Goal: Information Seeking & Learning: Learn about a topic

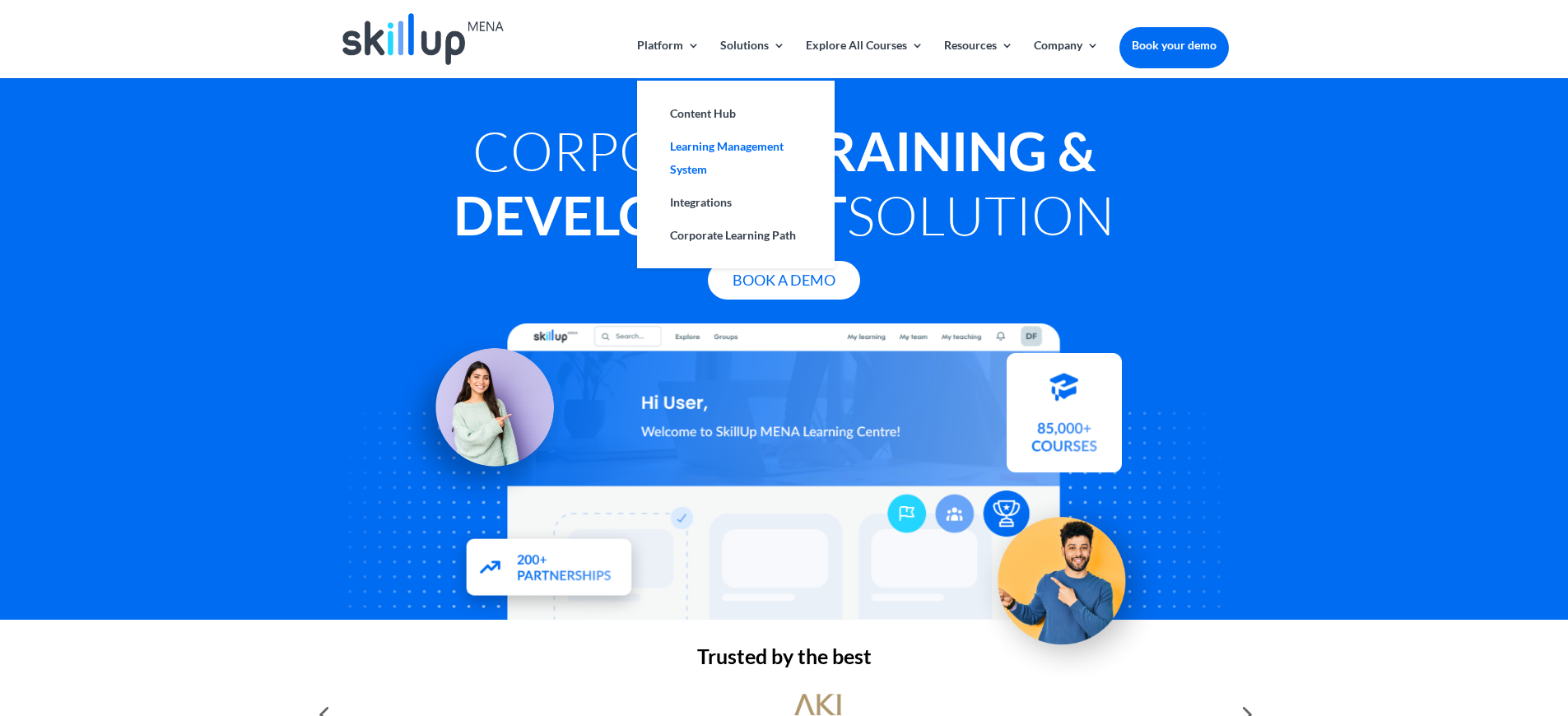
click at [700, 152] on link "Learning Management System" at bounding box center [736, 157] width 165 height 56
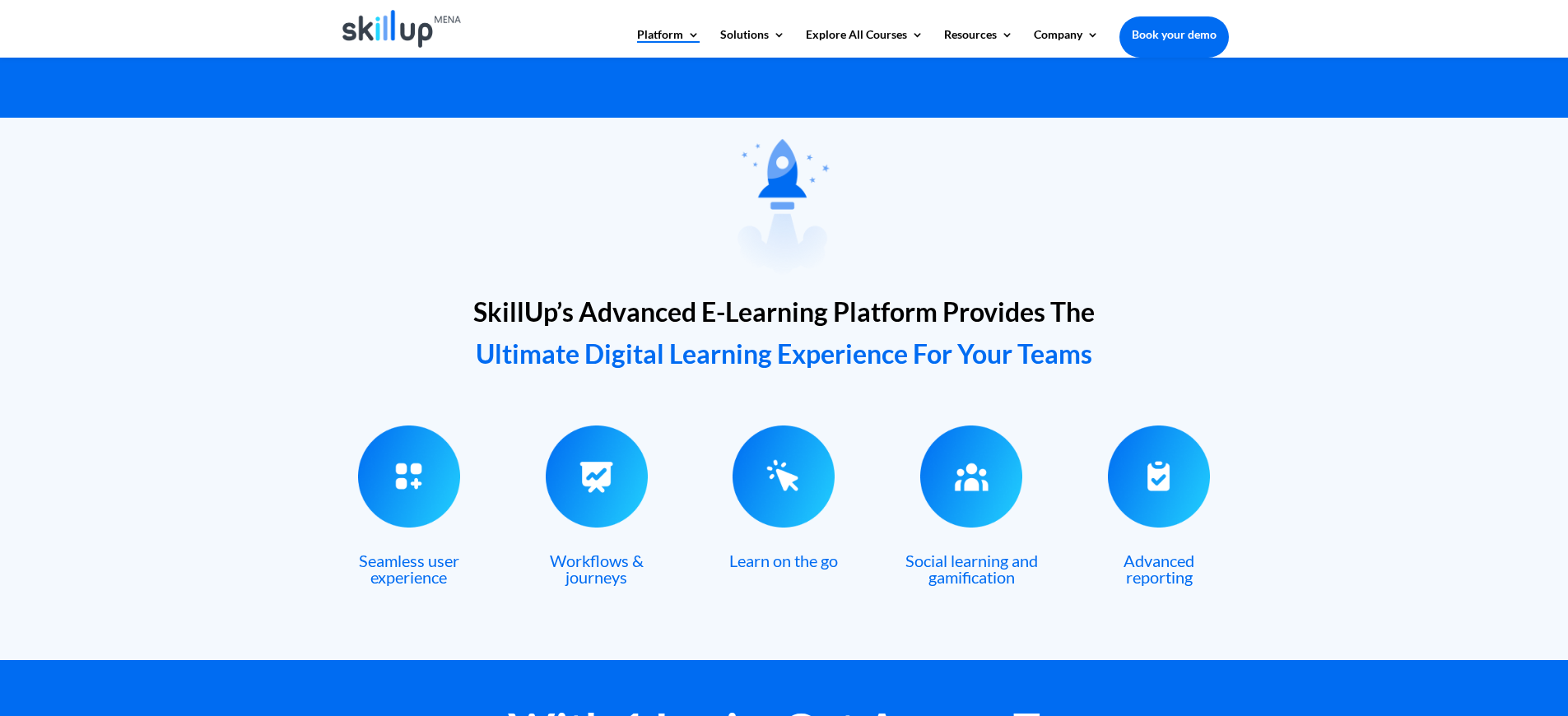
scroll to position [430, 0]
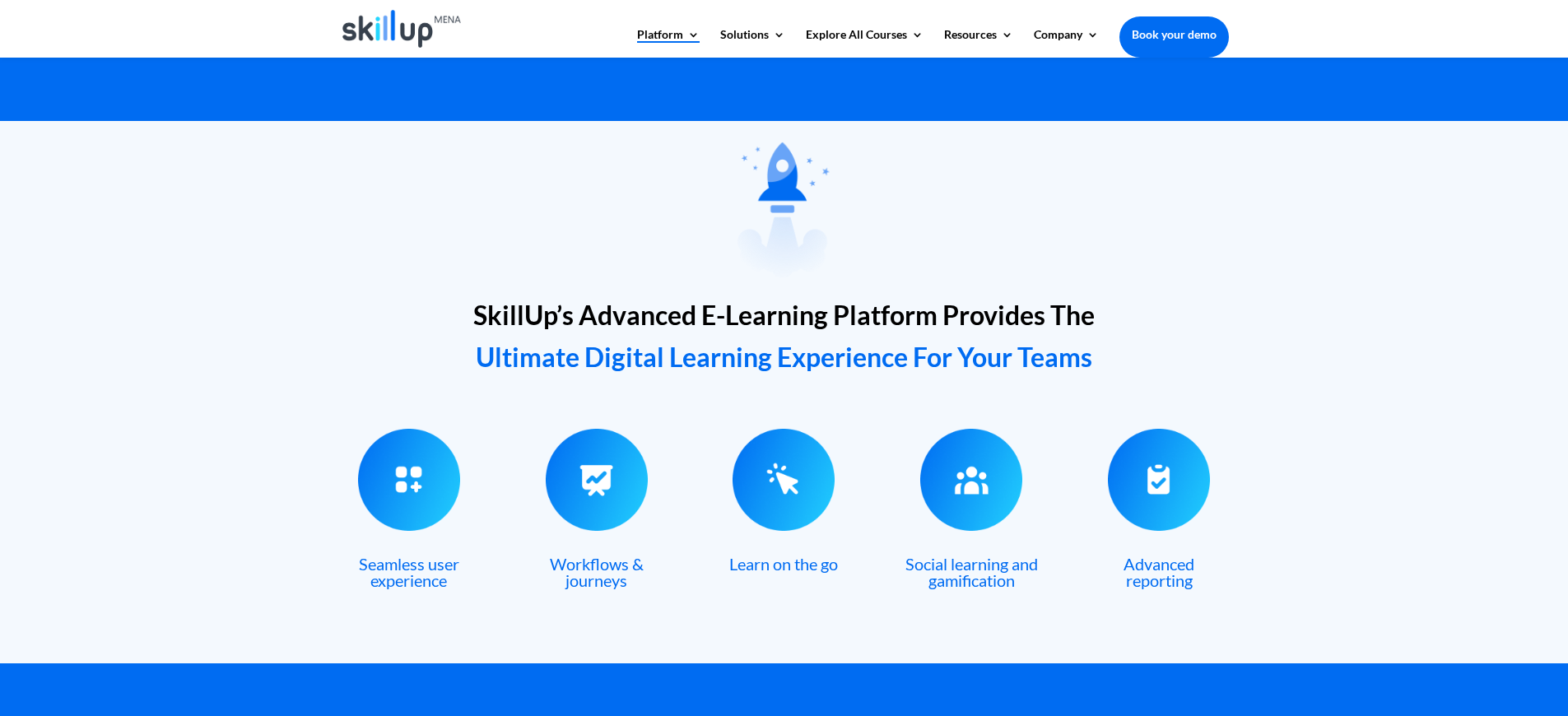
click at [979, 497] on img at bounding box center [972, 480] width 102 height 102
click at [1249, 496] on div "SkillUp’s Advanced E-Learning Platform Provides The Ultimate Digital Learning E…" at bounding box center [784, 392] width 1568 height 543
click at [1170, 565] on span "Advanced reporting" at bounding box center [1158, 572] width 71 height 36
click at [1169, 579] on span "Advanced reporting" at bounding box center [1158, 572] width 71 height 36
click at [1168, 576] on span "Advanced reporting" at bounding box center [1158, 572] width 71 height 36
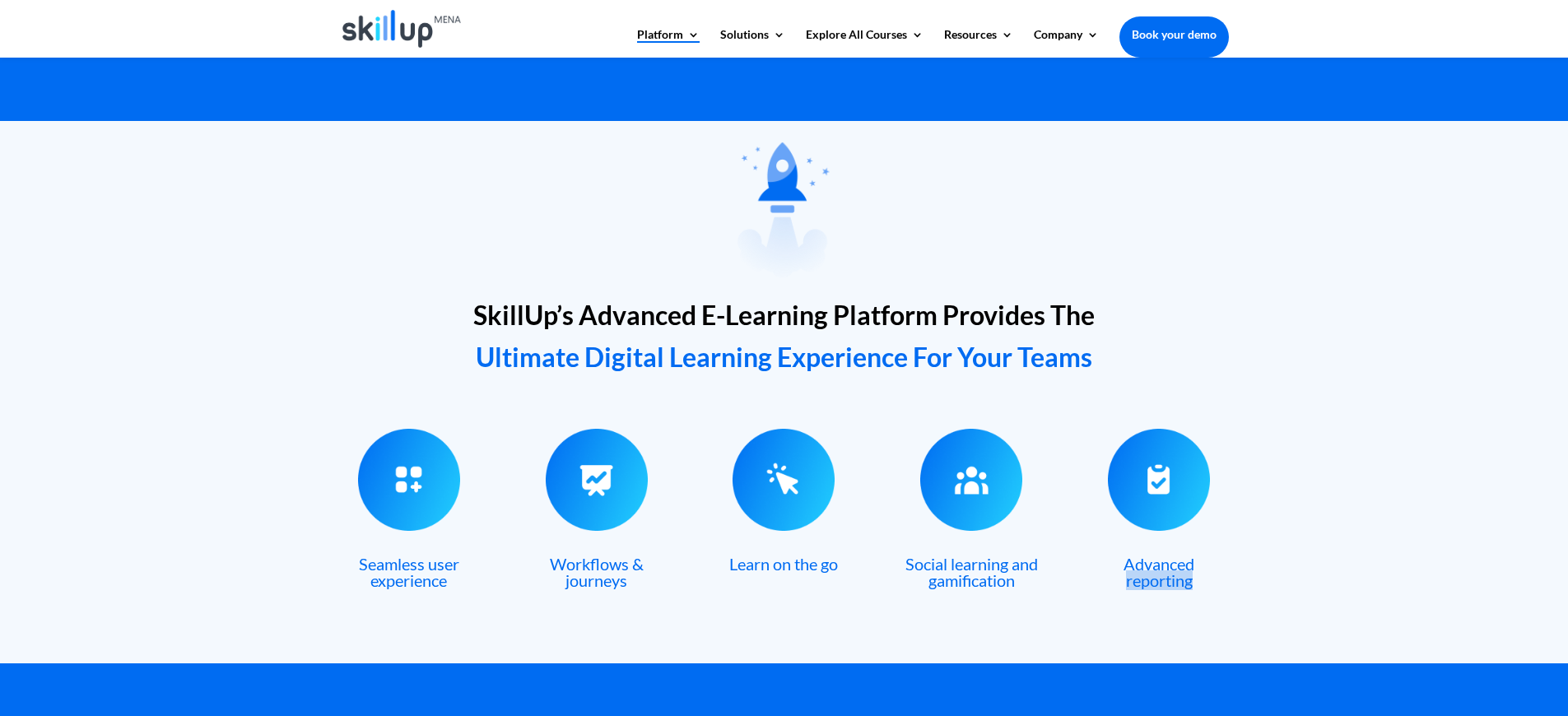
click at [1168, 576] on span "Advanced reporting" at bounding box center [1158, 572] width 71 height 36
click at [1019, 587] on h3 "Social learning and gamification" at bounding box center [971, 577] width 139 height 41
click at [867, 604] on div "Seamless user experience Workflows & journeys Learn on the go Social learning a…" at bounding box center [784, 513] width 889 height 212
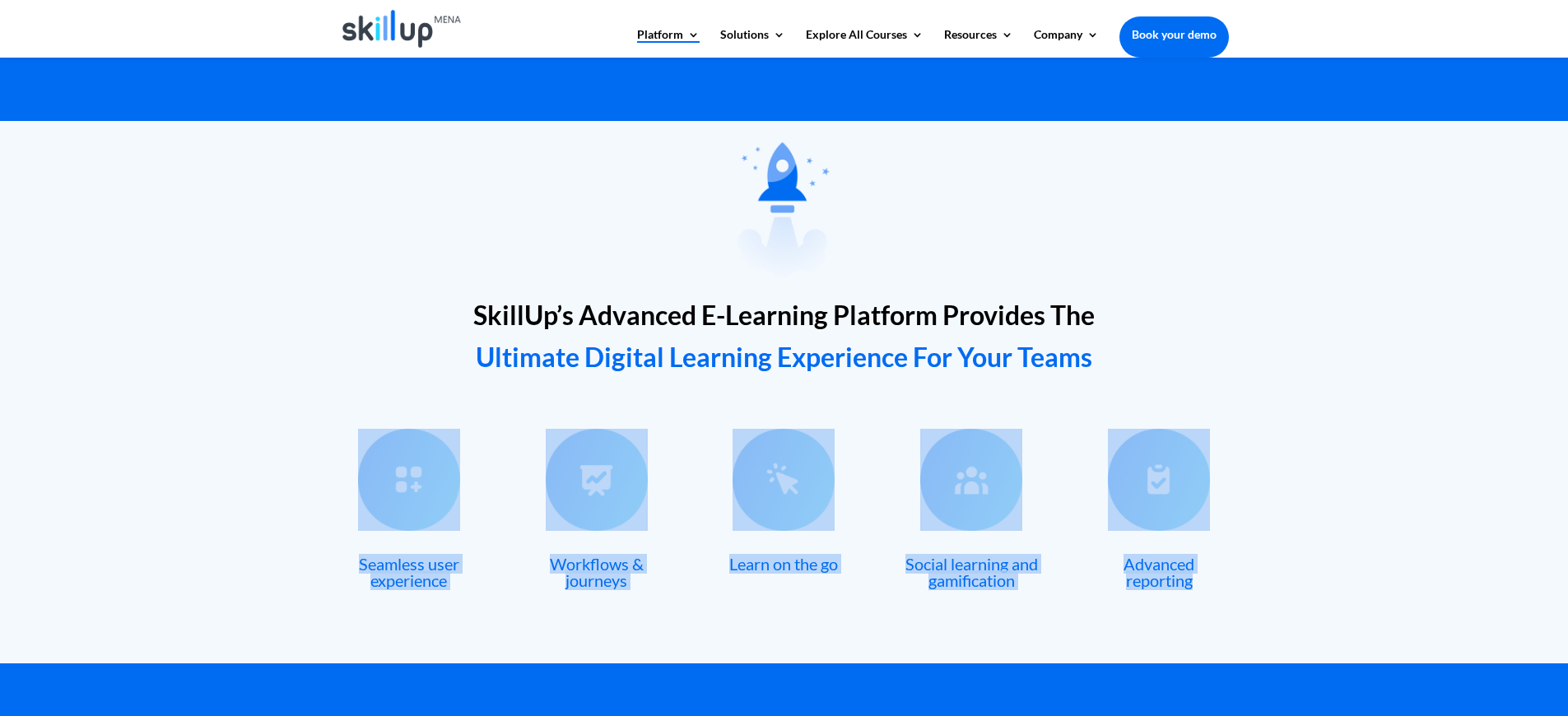
drag, startPoint x: 1200, startPoint y: 582, endPoint x: 218, endPoint y: 418, distance: 995.6
click at [213, 421] on div "SkillUp’s Advanced E-Learning Platform Provides The Ultimate Digital Learning E…" at bounding box center [784, 392] width 1568 height 543
click at [1327, 562] on div "SkillUp’s Advanced E-Learning Platform Provides The Ultimate Digital Learning E…" at bounding box center [784, 392] width 1568 height 543
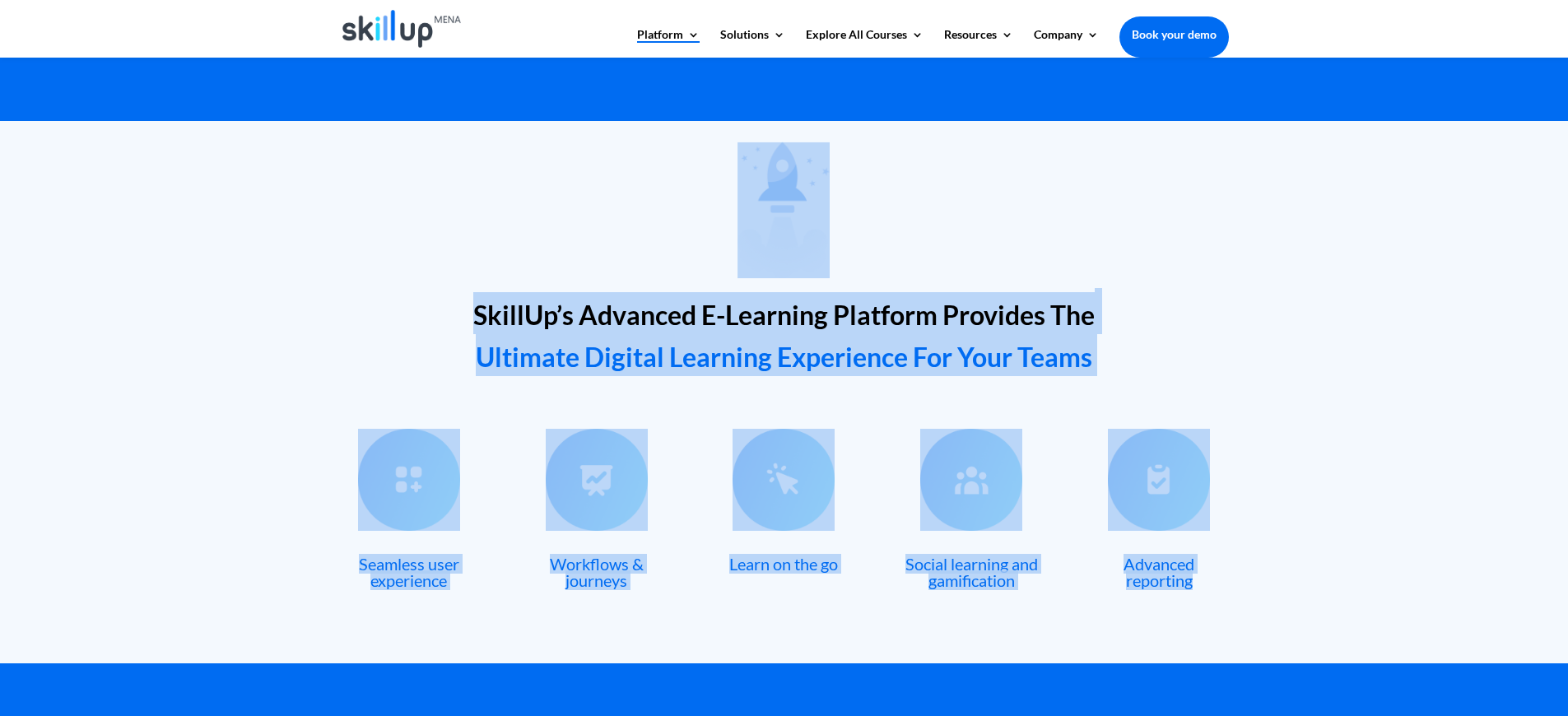
drag, startPoint x: 1288, startPoint y: 585, endPoint x: 678, endPoint y: 195, distance: 724.0
click at [678, 195] on div "SkillUp’s Advanced E-Learning Platform Provides The Ultimate Digital Learning E…" at bounding box center [784, 392] width 1568 height 543
click at [678, 195] on div at bounding box center [784, 208] width 889 height 166
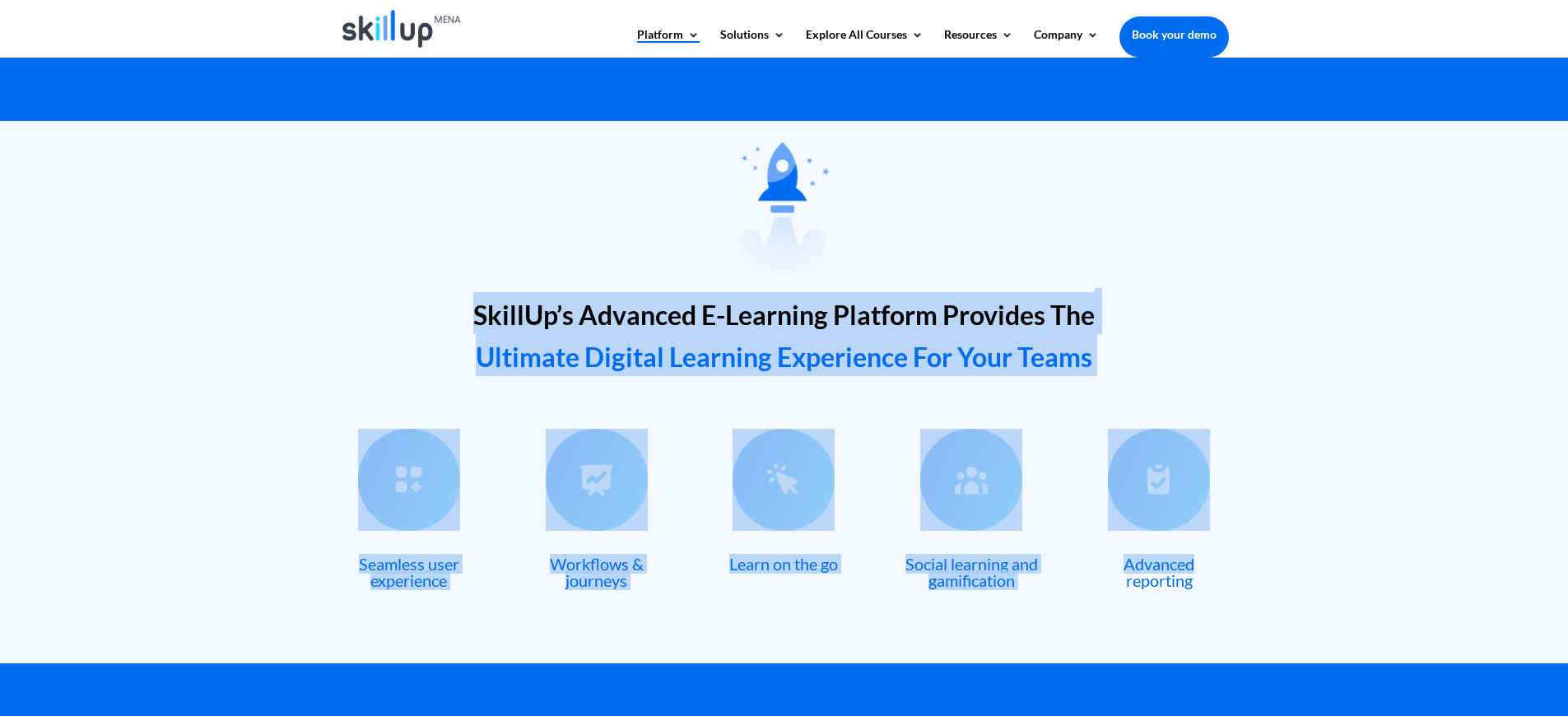
drag, startPoint x: 867, startPoint y: 164, endPoint x: 1273, endPoint y: 578, distance: 579.9
click at [1241, 568] on div "SkillUp’s Advanced E-Learning Platform Provides The Ultimate Digital Learning E…" at bounding box center [784, 392] width 1568 height 543
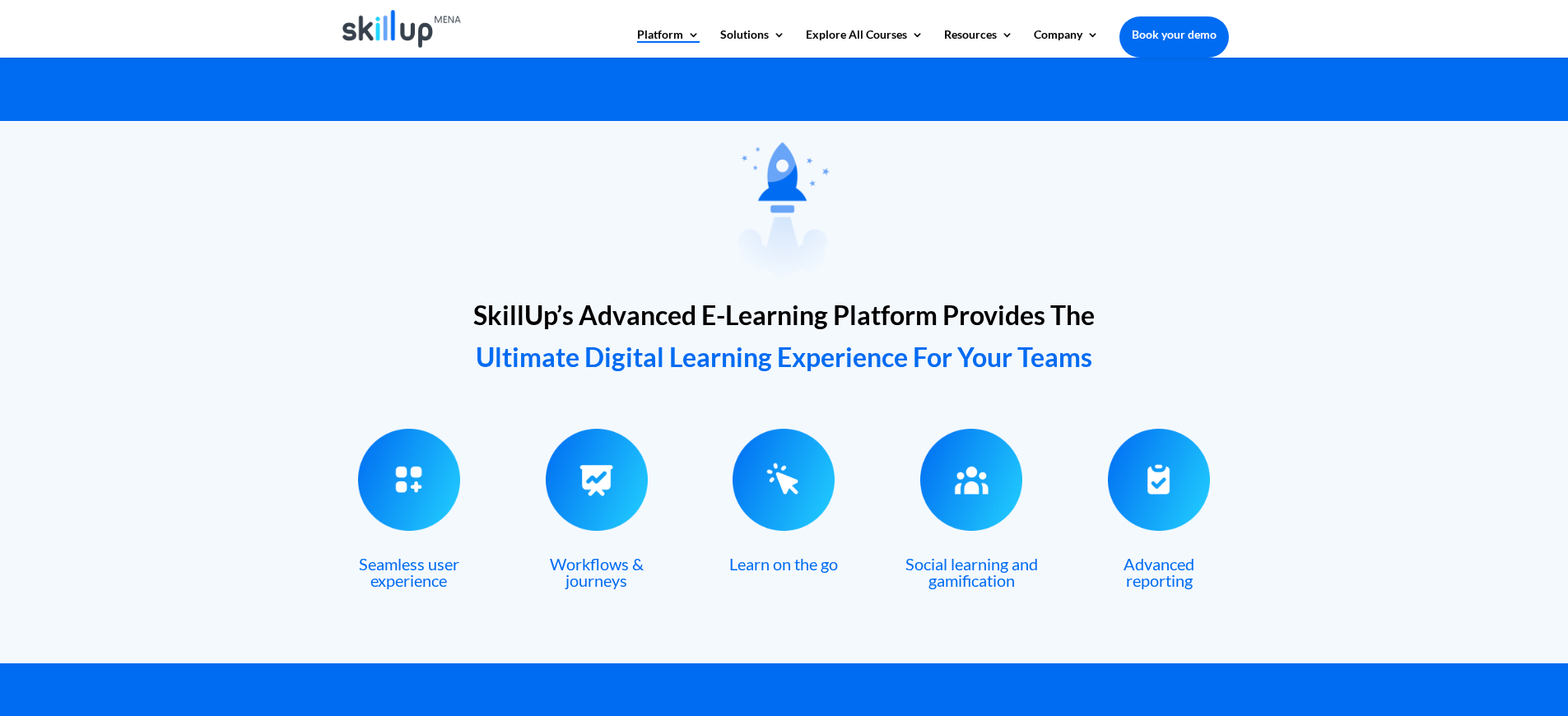
click at [1270, 592] on div "SkillUp’s Advanced E-Learning Platform Provides The Ultimate Digital Learning E…" at bounding box center [784, 392] width 1568 height 543
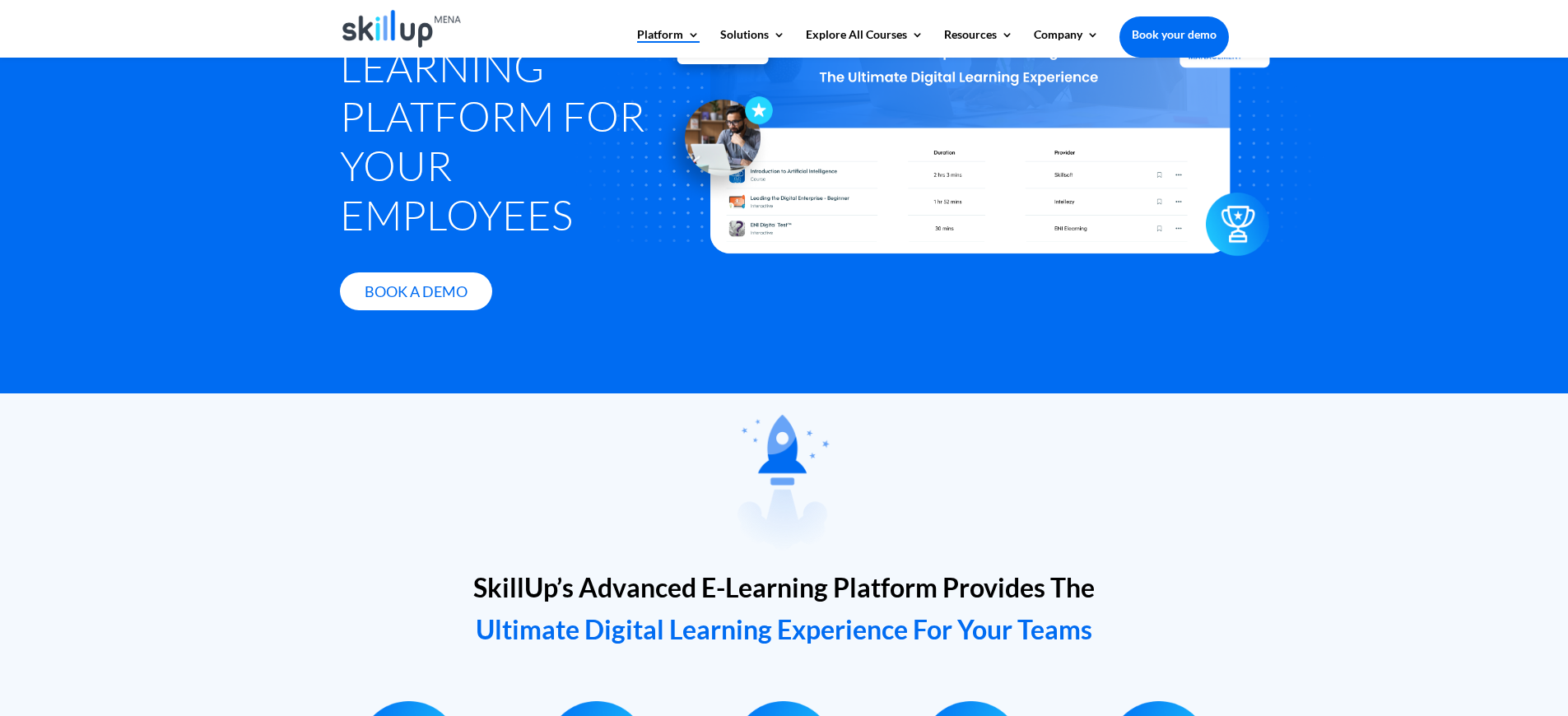
scroll to position [0, 0]
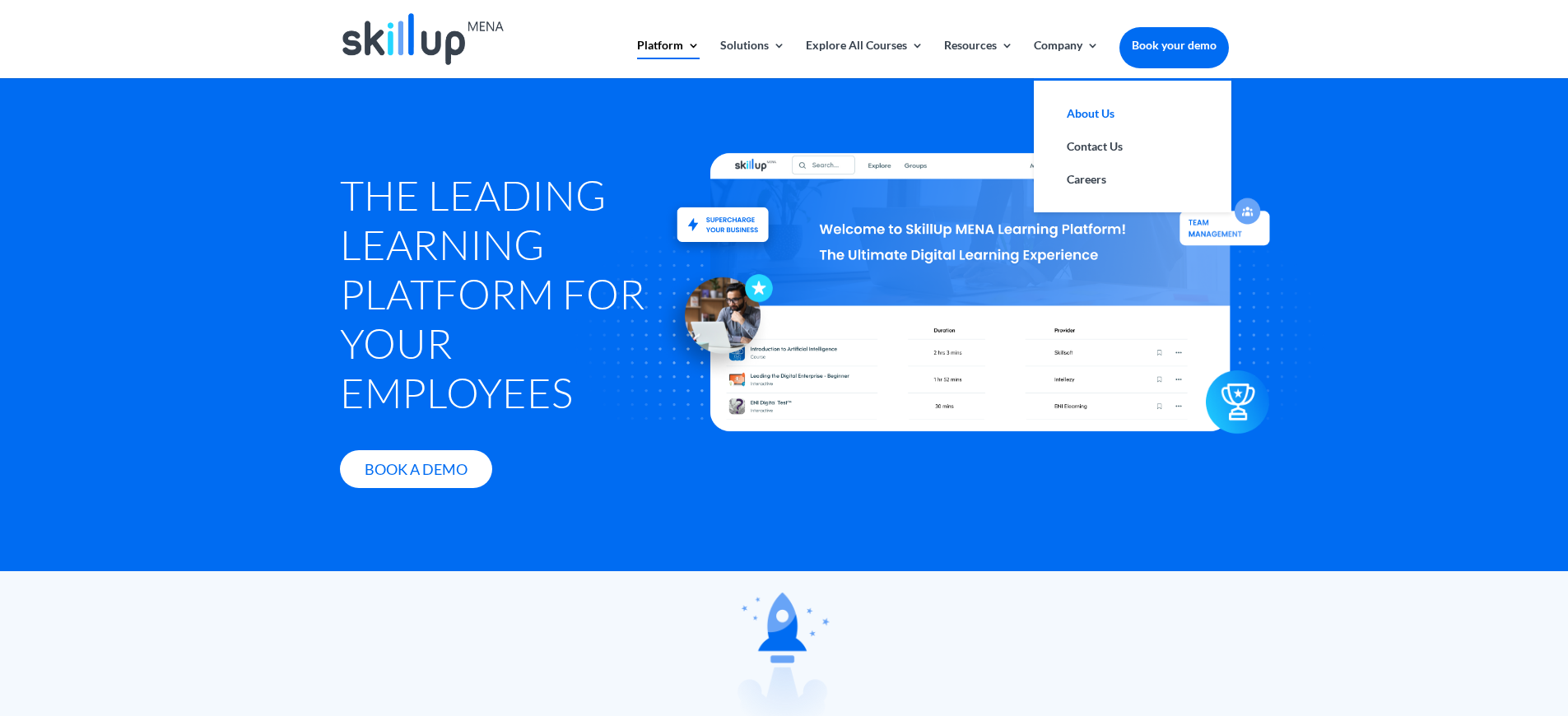
click at [1094, 118] on link "About Us" at bounding box center [1133, 113] width 165 height 33
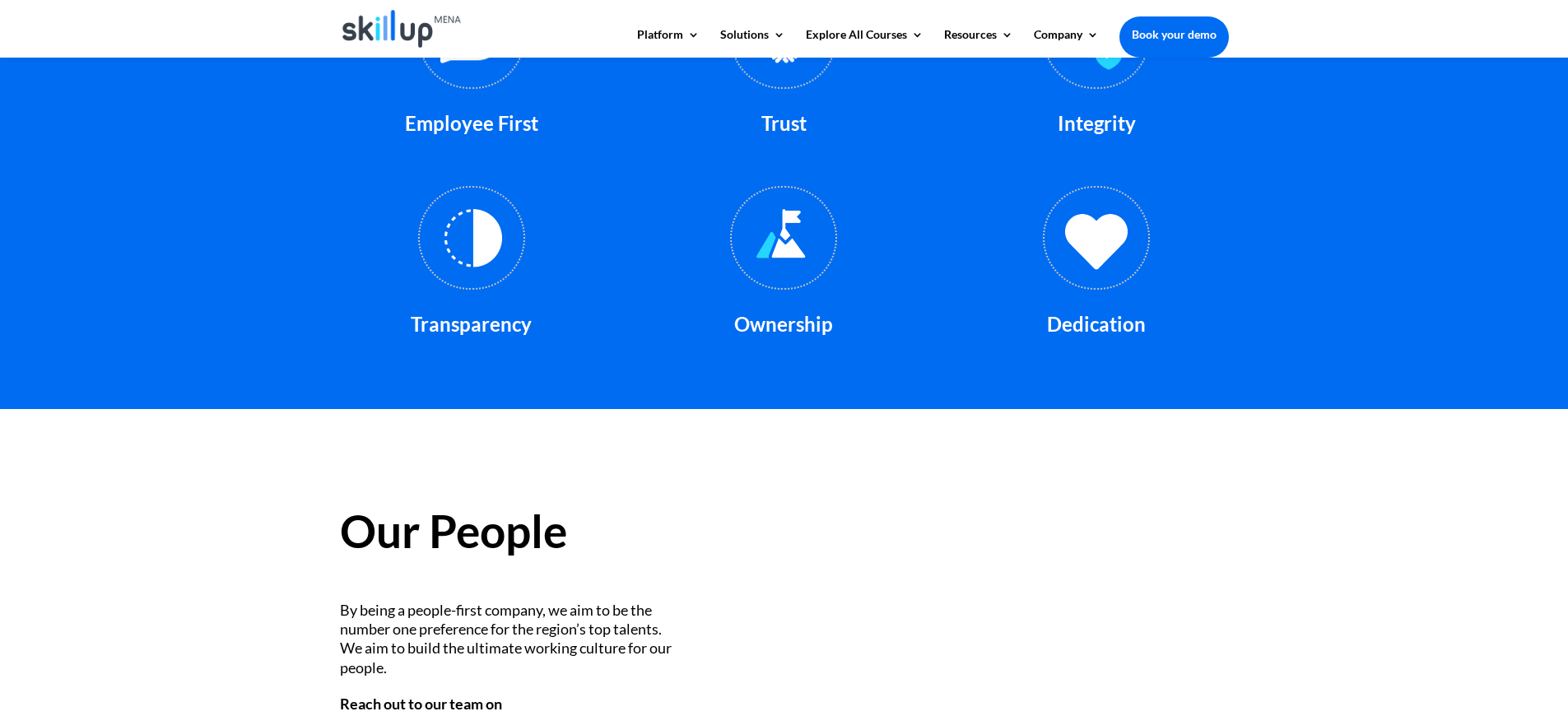
scroll to position [1663, 0]
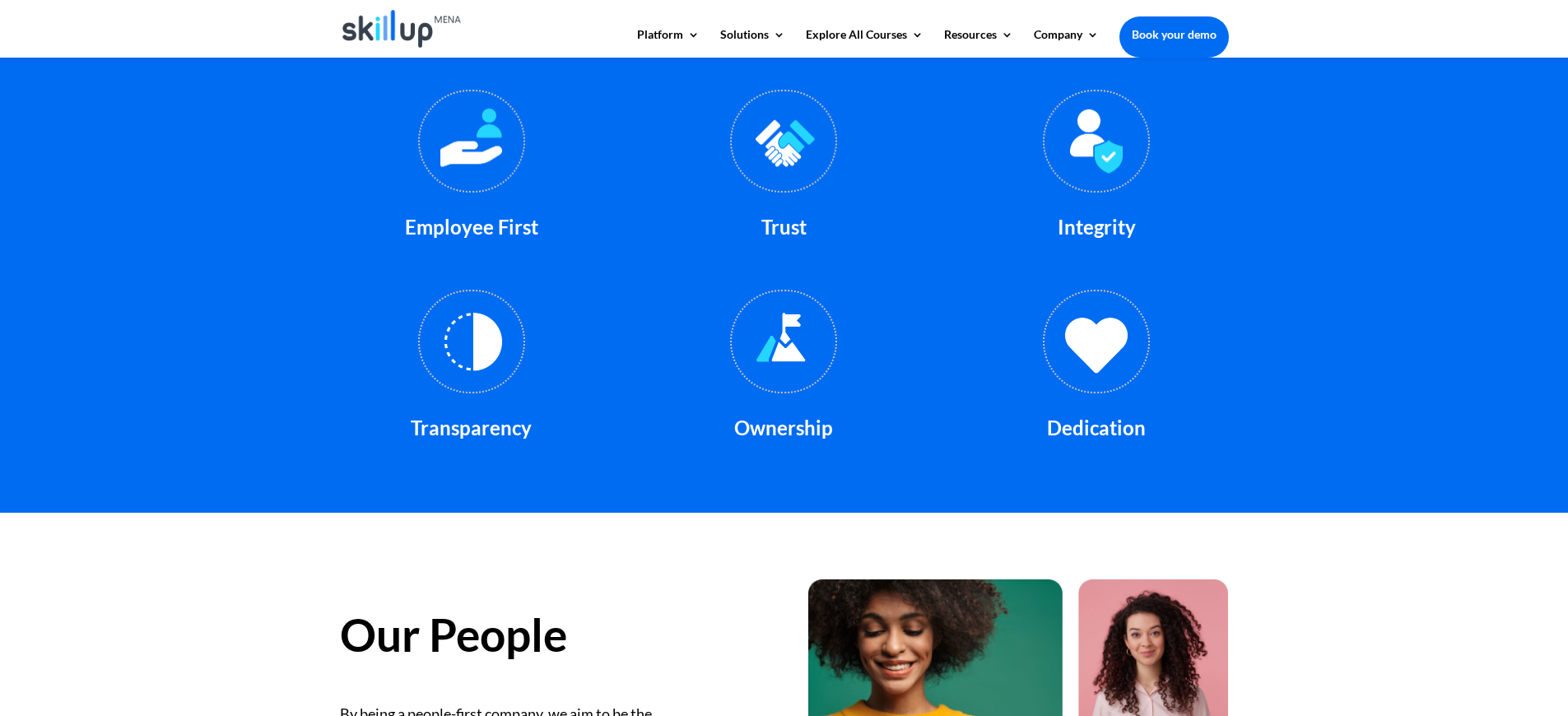
click at [1099, 486] on div "Our Values Our core values define our distinctiveness Employee First Trust Inte…" at bounding box center [784, 206] width 1568 height 612
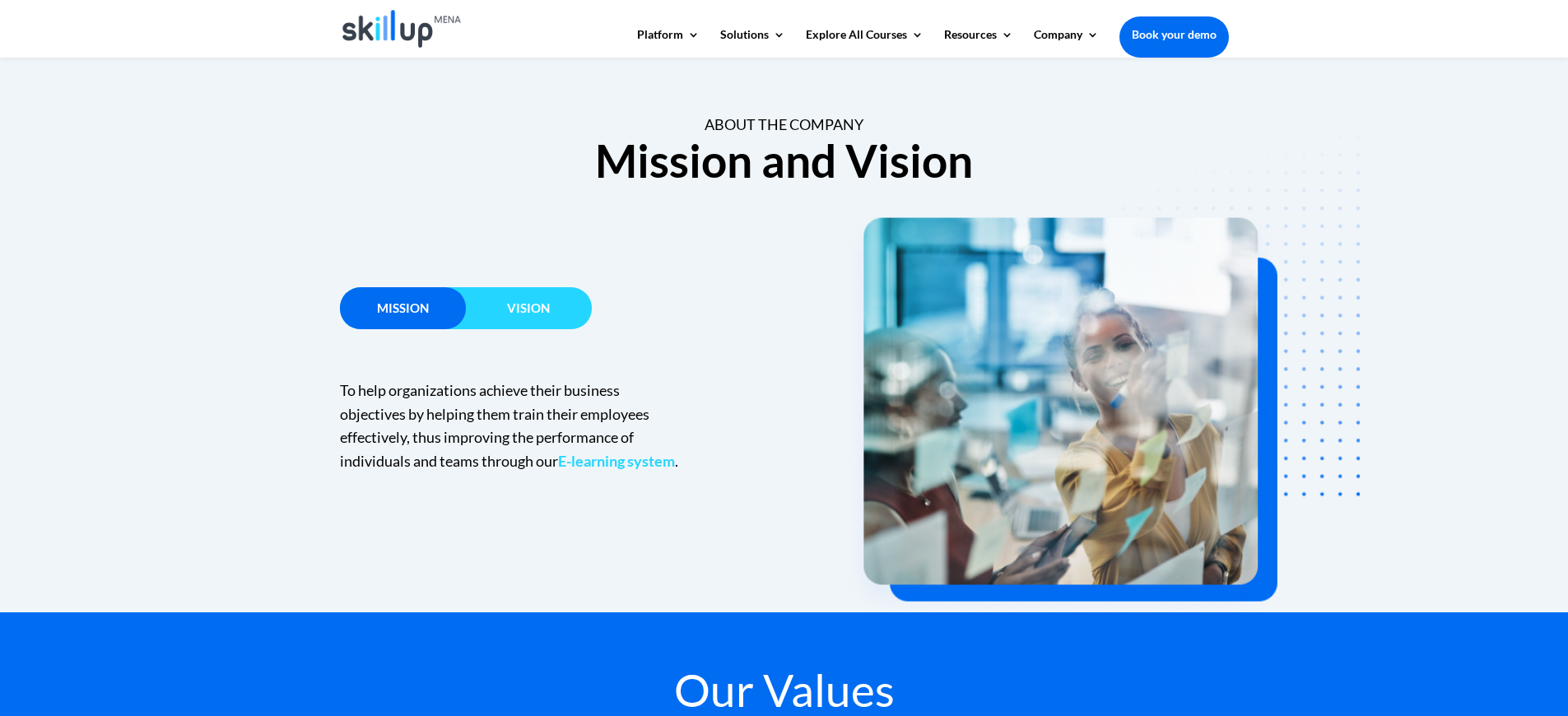
scroll to position [920, 0]
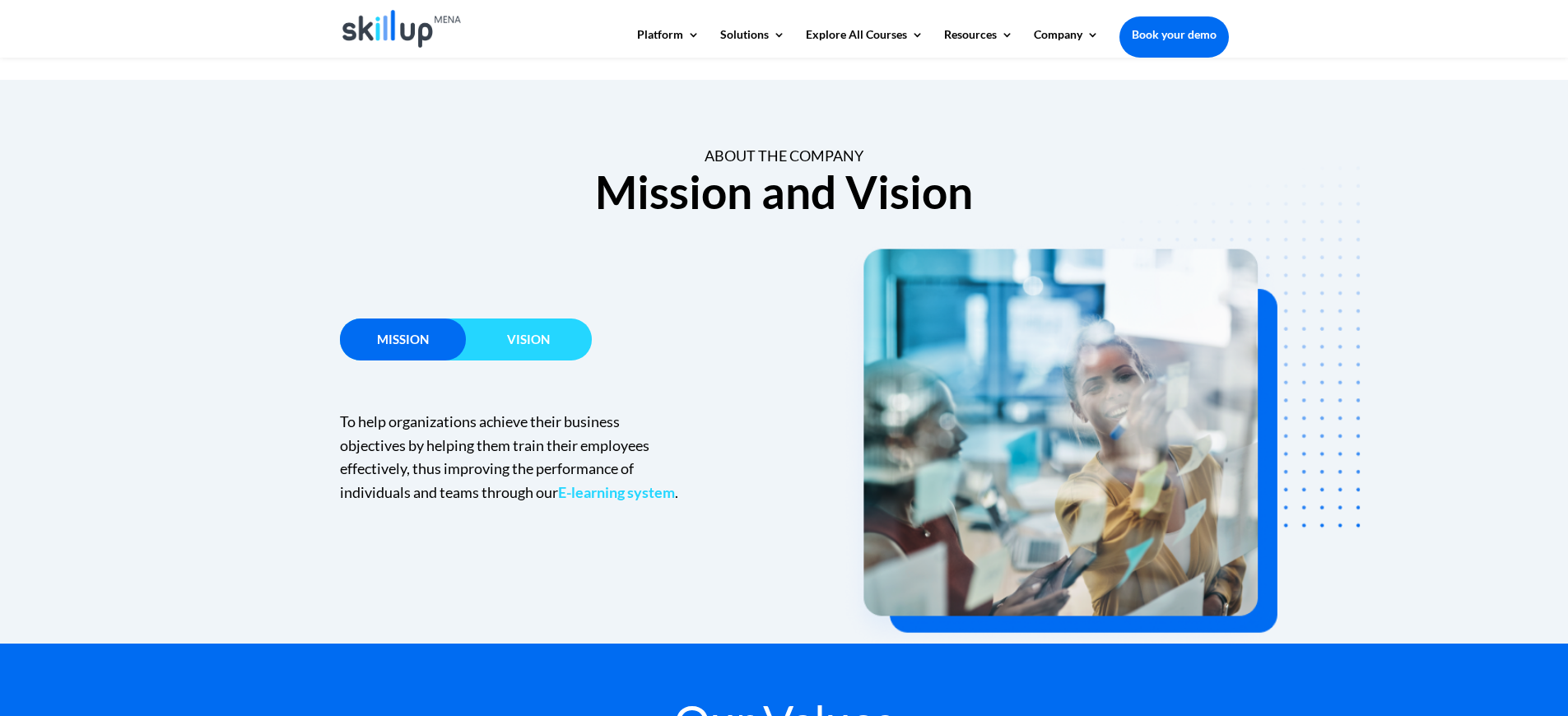
click at [549, 344] on span "Vision" at bounding box center [528, 339] width 42 height 15
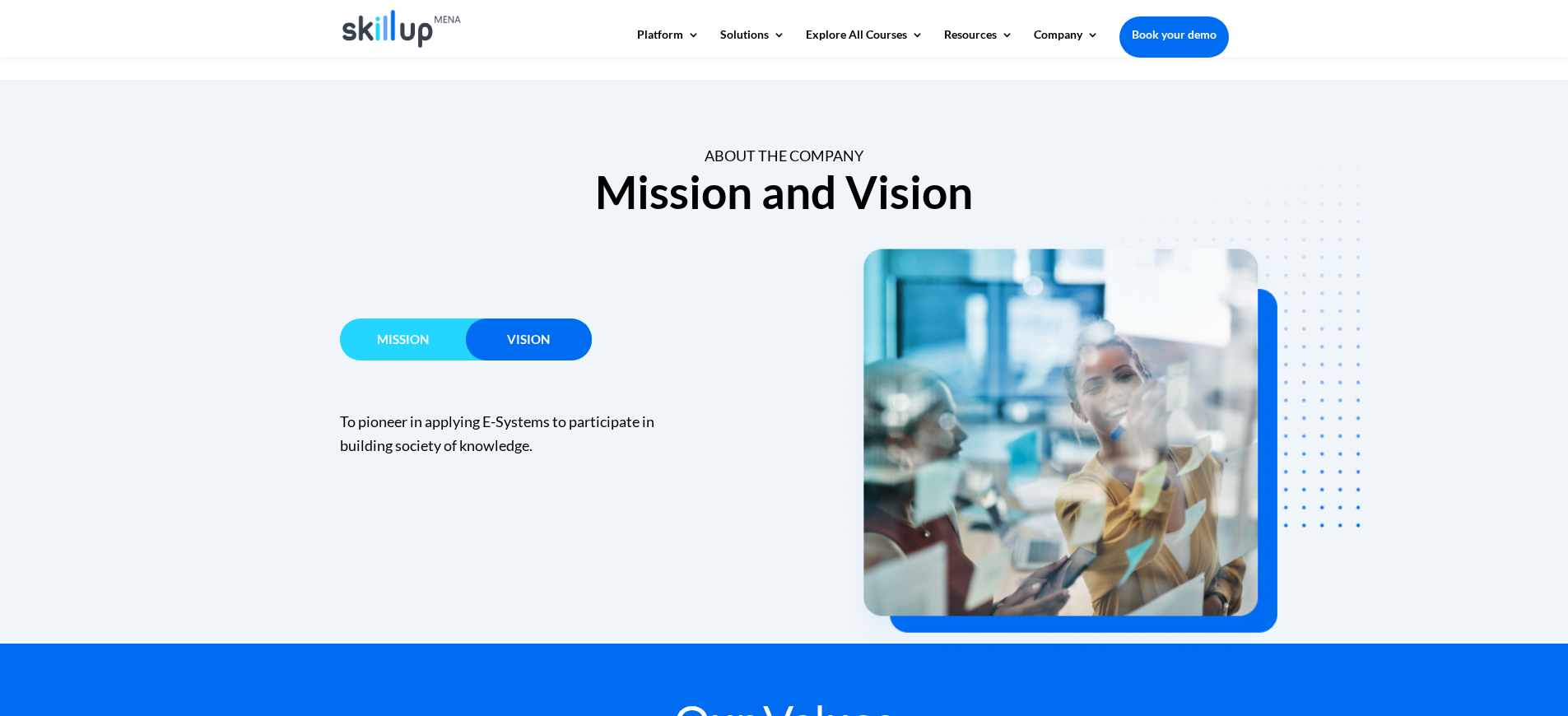
click at [386, 344] on span "Mission" at bounding box center [402, 339] width 52 height 15
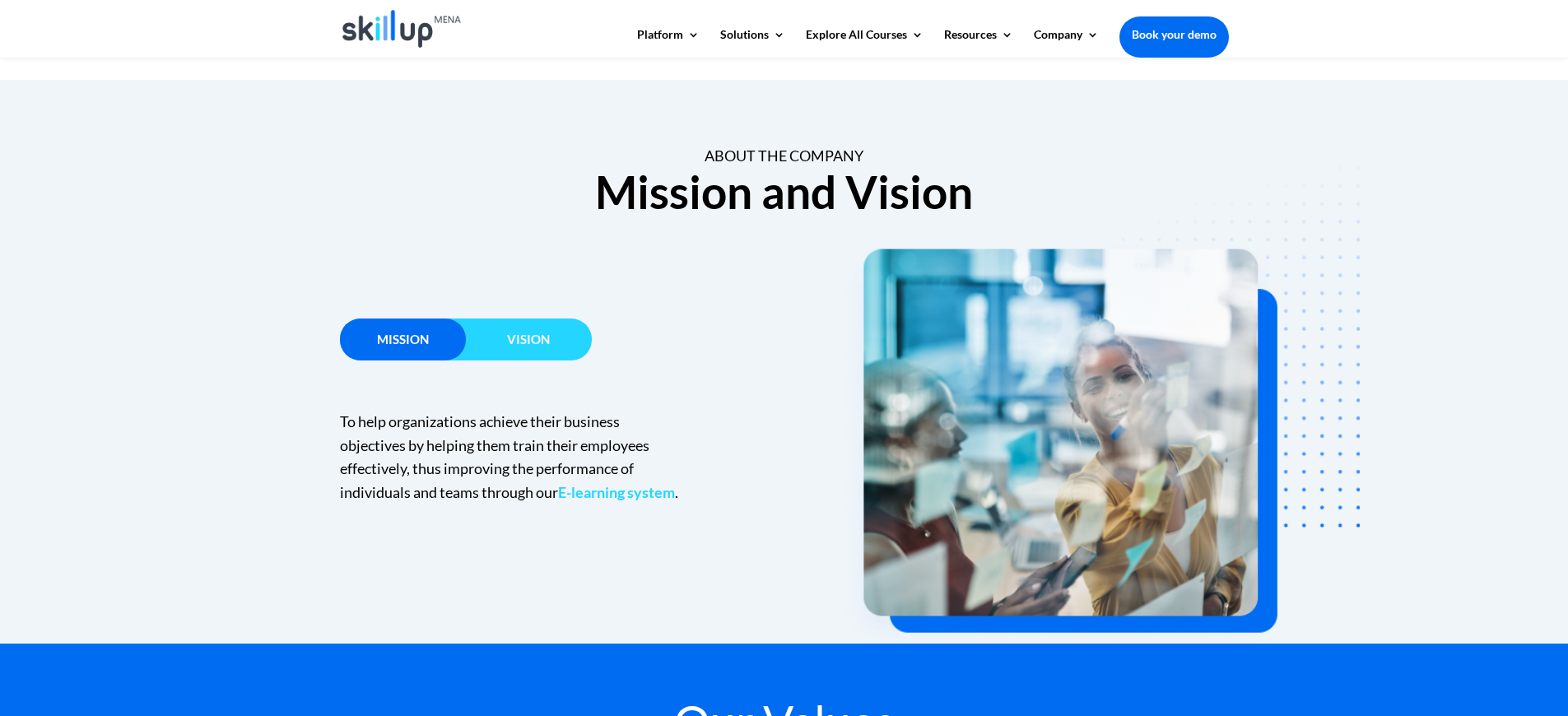
scroll to position [0, 0]
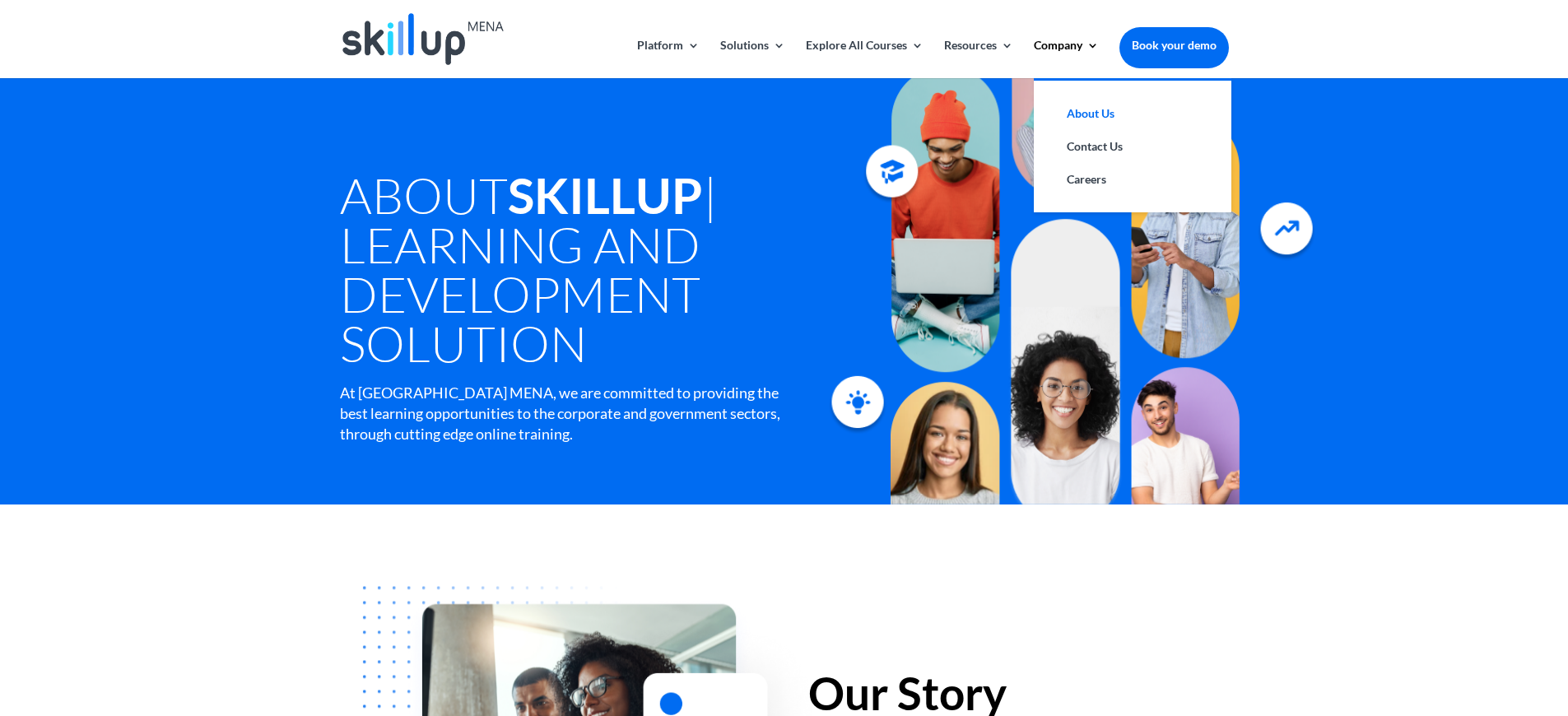
click at [1081, 121] on link "About Us" at bounding box center [1133, 113] width 165 height 33
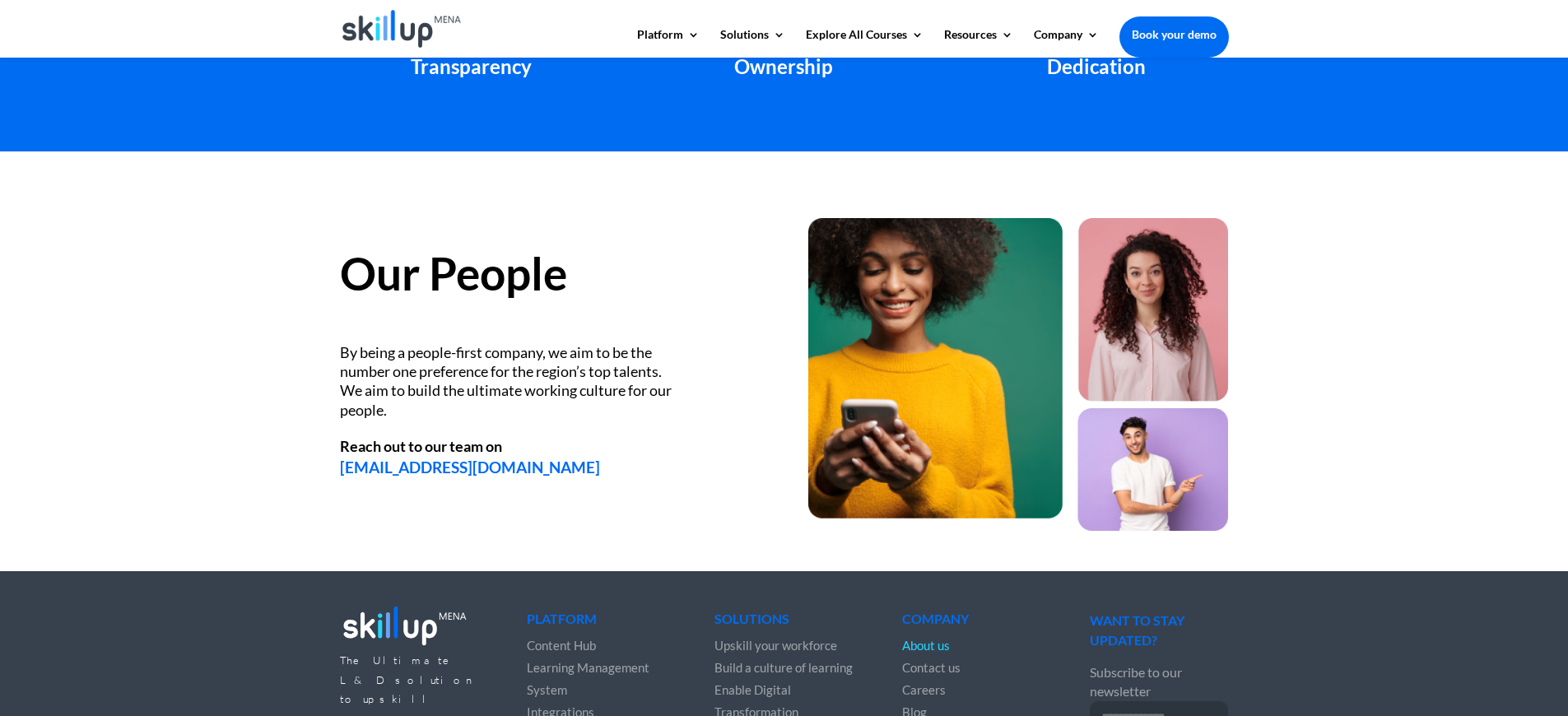
scroll to position [2173, 0]
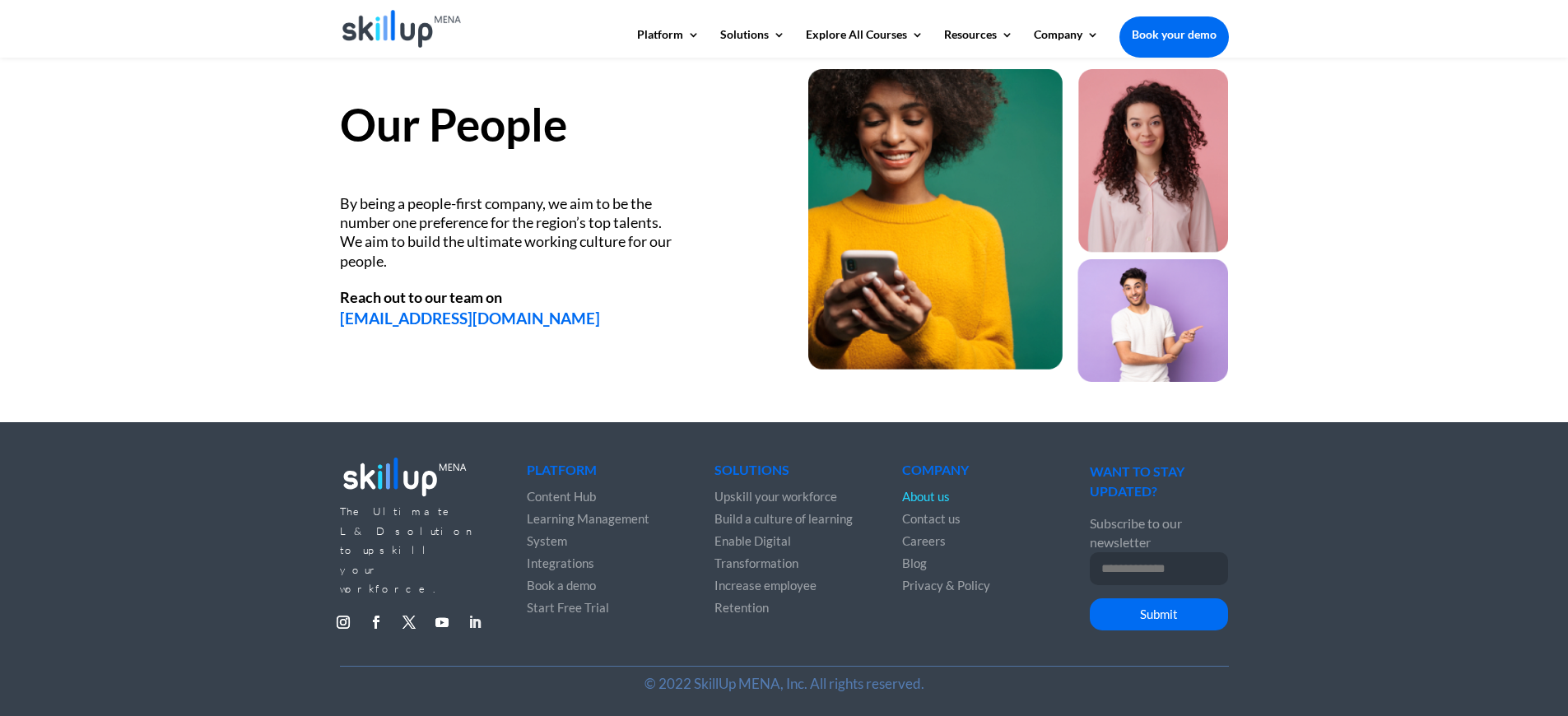
click at [475, 609] on link "Follow" at bounding box center [475, 622] width 26 height 26
click at [1432, 275] on div "Our People By being a people-first company, we aim to be the number one prefere…" at bounding box center [784, 213] width 1568 height 420
click at [927, 520] on span "Contact us" at bounding box center [931, 518] width 58 height 15
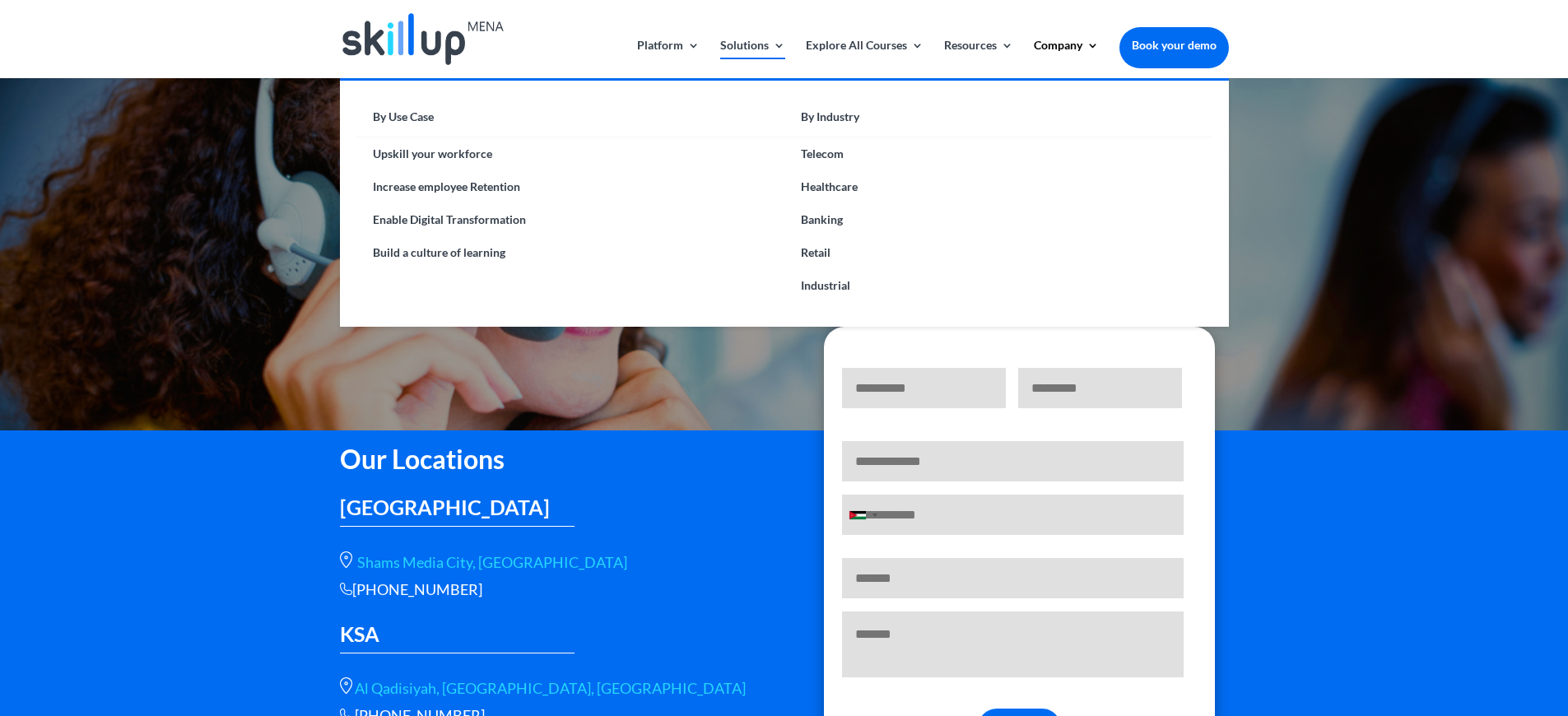
click at [773, 46] on link "Solutions" at bounding box center [752, 58] width 65 height 39
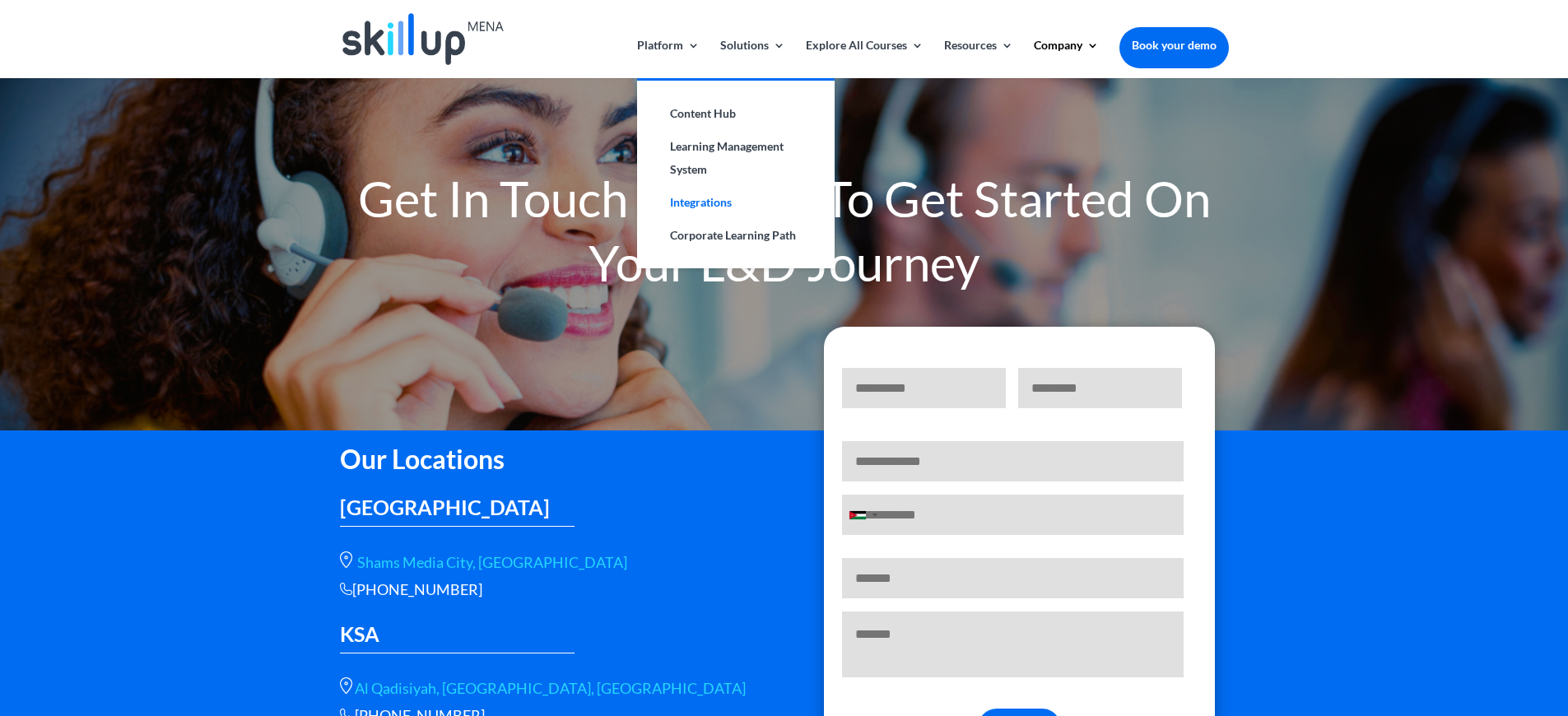
click at [702, 210] on link "Integrations" at bounding box center [736, 202] width 165 height 33
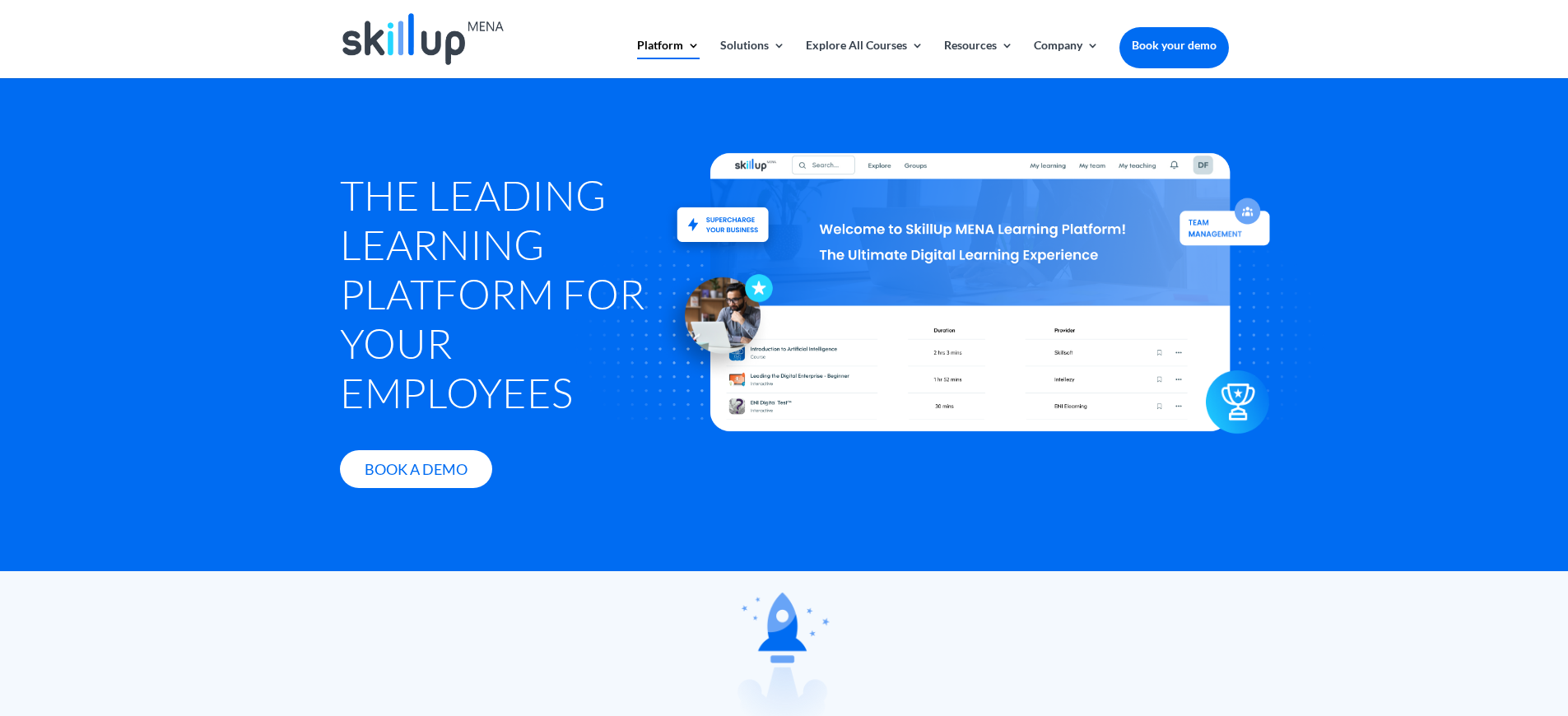
drag, startPoint x: 1240, startPoint y: 432, endPoint x: 1271, endPoint y: 526, distance: 99.0
click at [1271, 526] on div at bounding box center [972, 292] width 905 height 522
click at [1309, 446] on div at bounding box center [972, 292] width 905 height 522
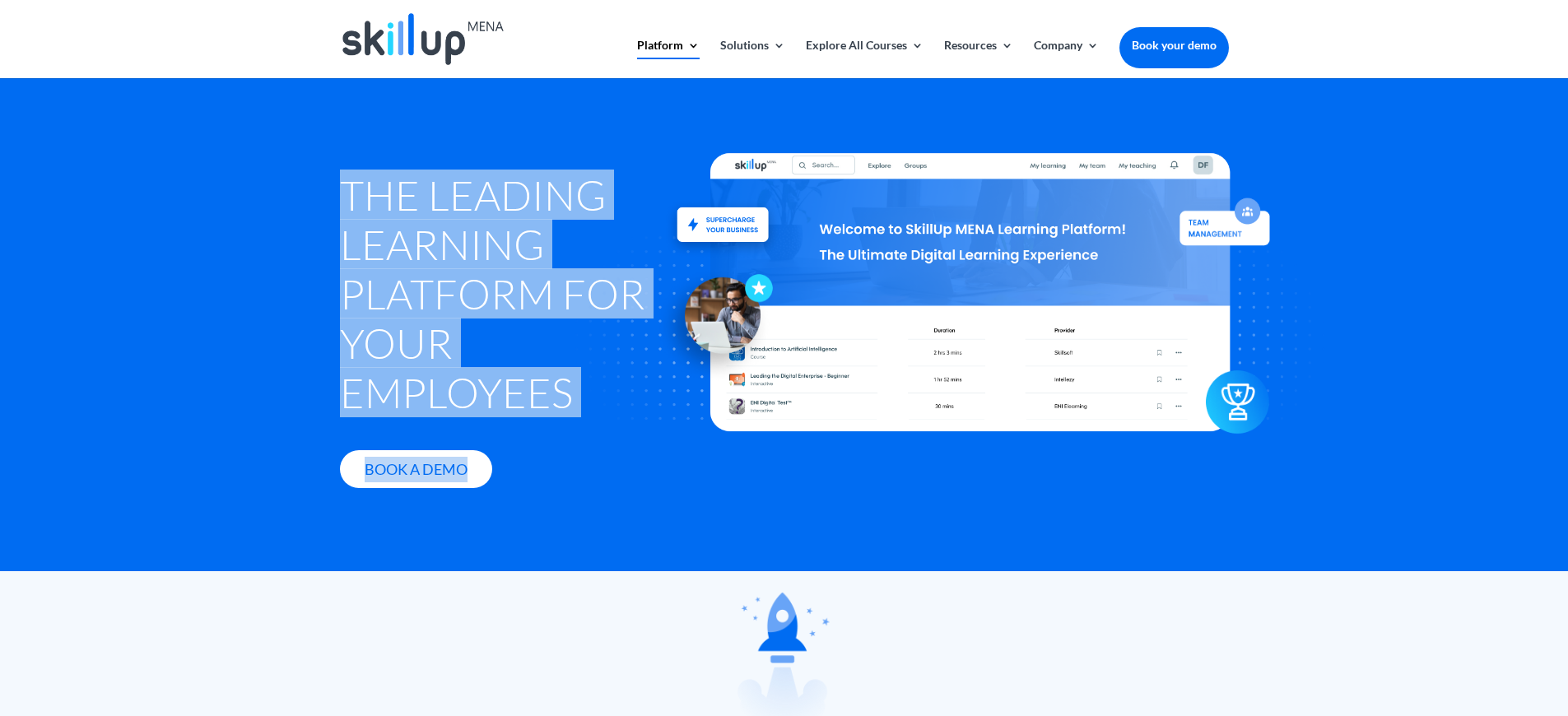
drag, startPoint x: 1372, startPoint y: 482, endPoint x: 484, endPoint y: 146, distance: 949.4
click at [484, 146] on div "The Leading Learning Platform for Your Employees Book A Demo" at bounding box center [784, 328] width 889 height 413
click at [493, 122] on div "The Leading Learning Platform for Your Employees Book A Demo" at bounding box center [784, 328] width 889 height 413
drag, startPoint x: 477, startPoint y: 125, endPoint x: 1280, endPoint y: 477, distance: 876.8
click at [1229, 480] on div "The Leading Learning Platform for Your Employees Book A Demo" at bounding box center [784, 328] width 889 height 413
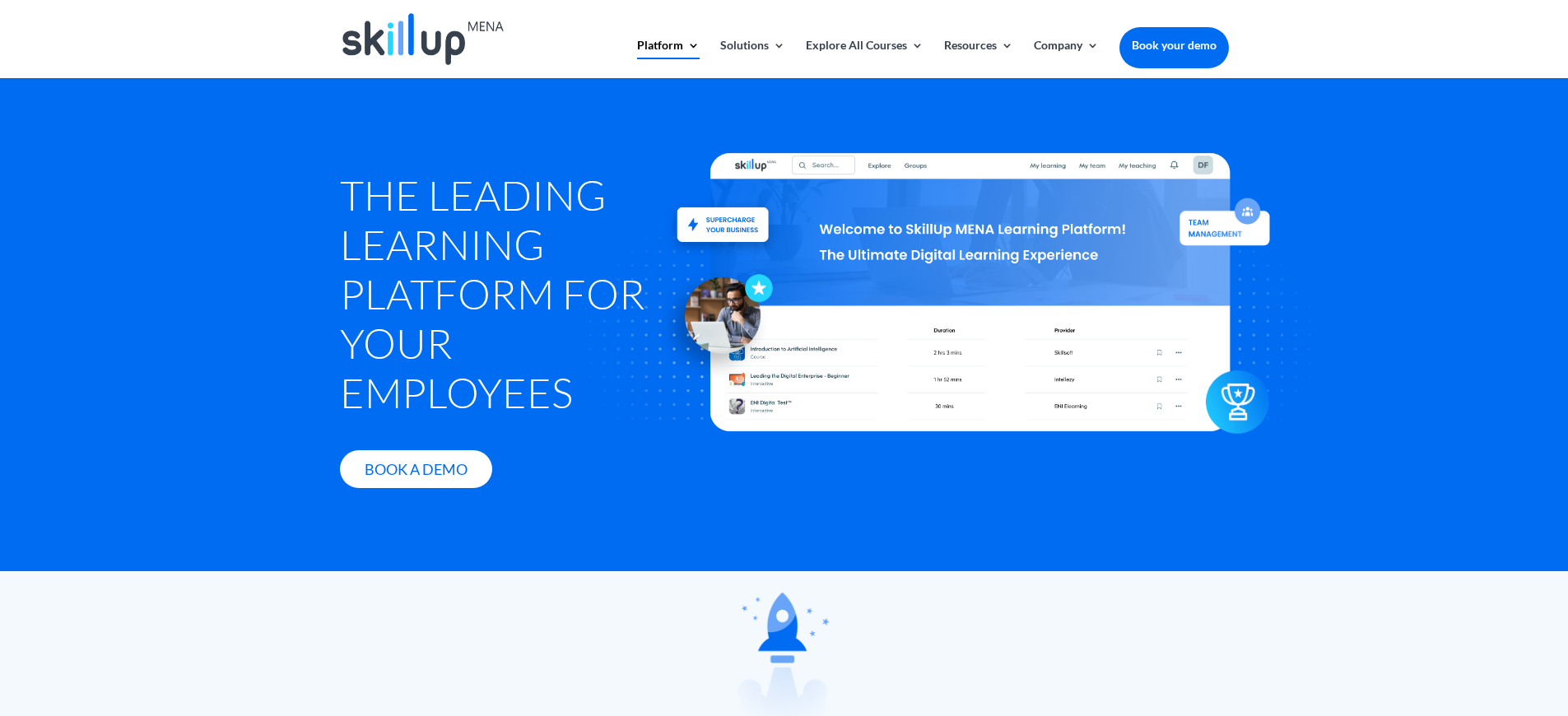
click at [1272, 467] on div at bounding box center [972, 292] width 905 height 522
click at [1295, 462] on div at bounding box center [972, 292] width 905 height 522
